Goal: Find specific page/section: Find specific page/section

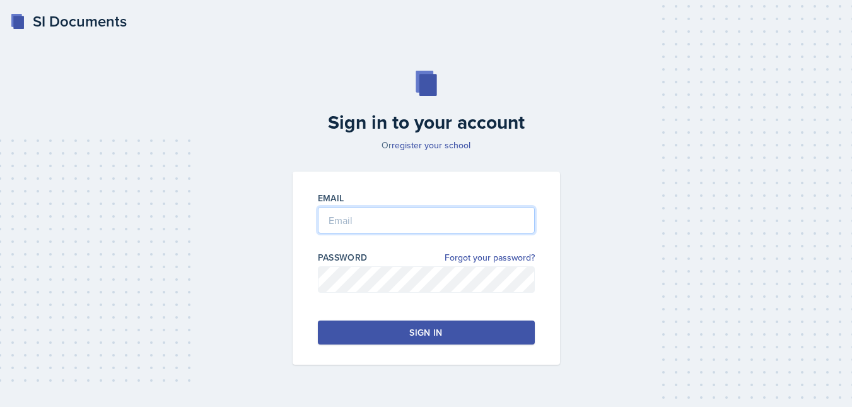
click at [410, 220] on input "email" at bounding box center [426, 220] width 217 height 26
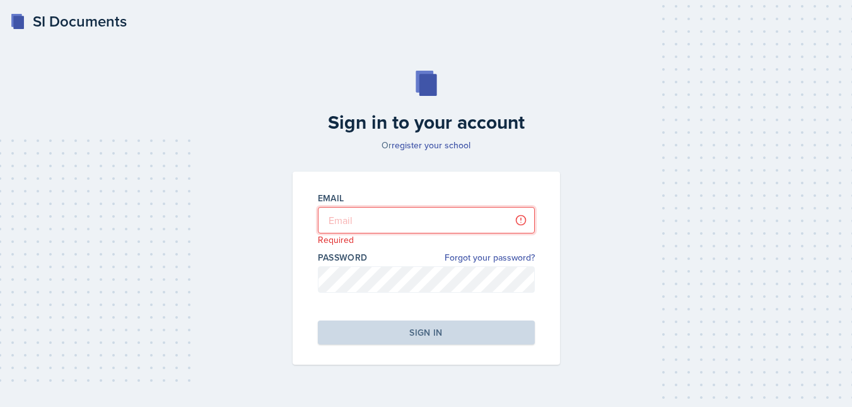
type input "[EMAIL_ADDRESS][DOMAIN_NAME]"
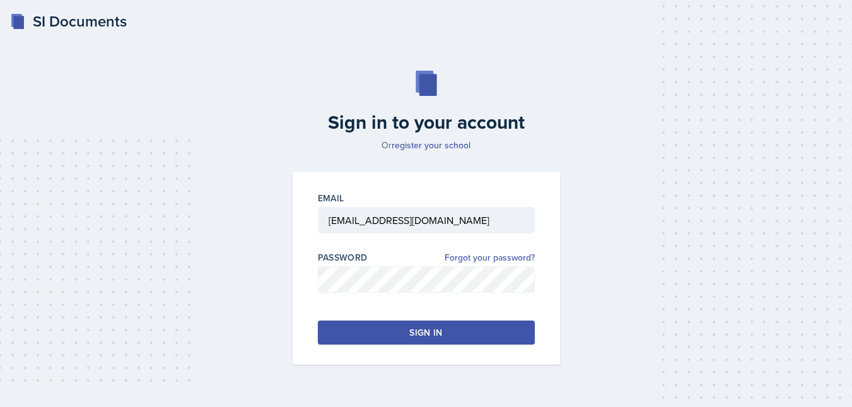
click at [401, 333] on button "Sign in" at bounding box center [426, 332] width 217 height 24
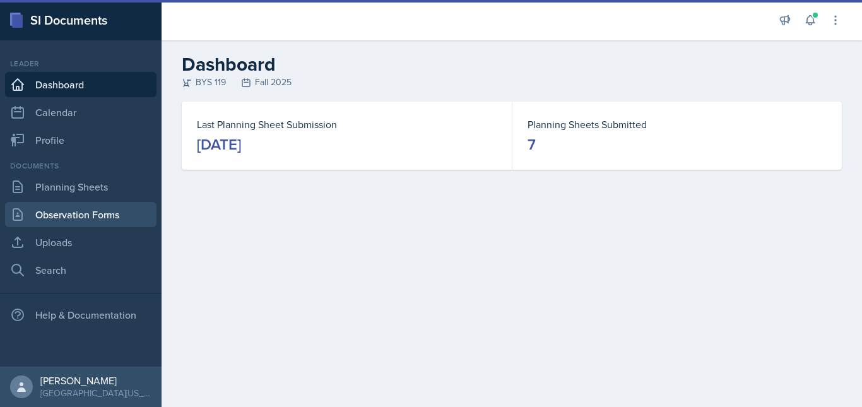
click at [67, 204] on link "Observation Forms" at bounding box center [80, 214] width 151 height 25
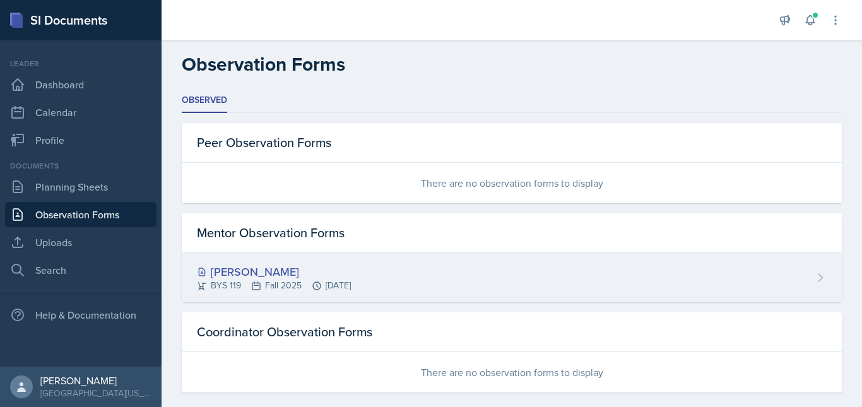
click at [259, 269] on div "[PERSON_NAME]" at bounding box center [274, 271] width 154 height 17
